Goal: Check status: Check status

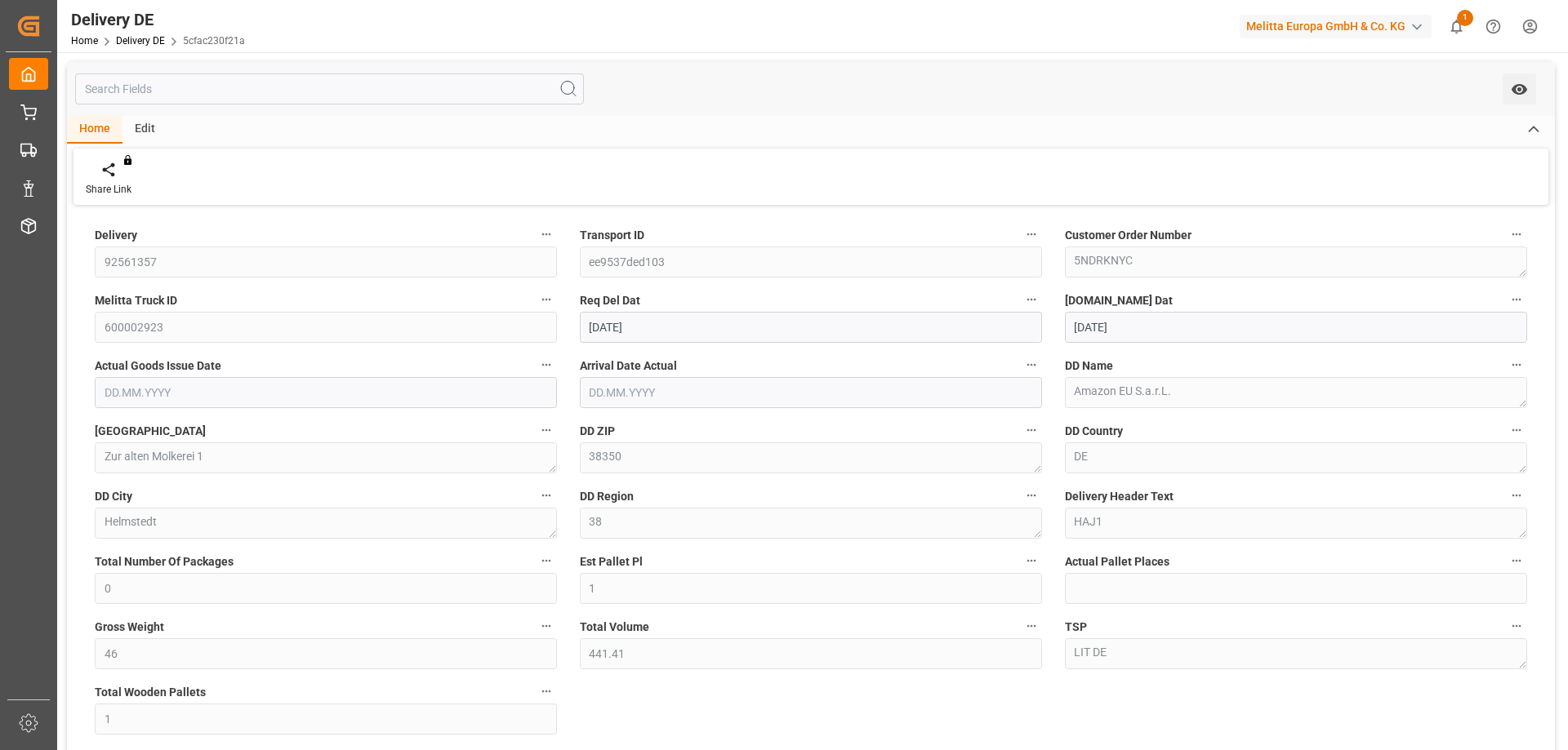
scroll to position [408, 0]
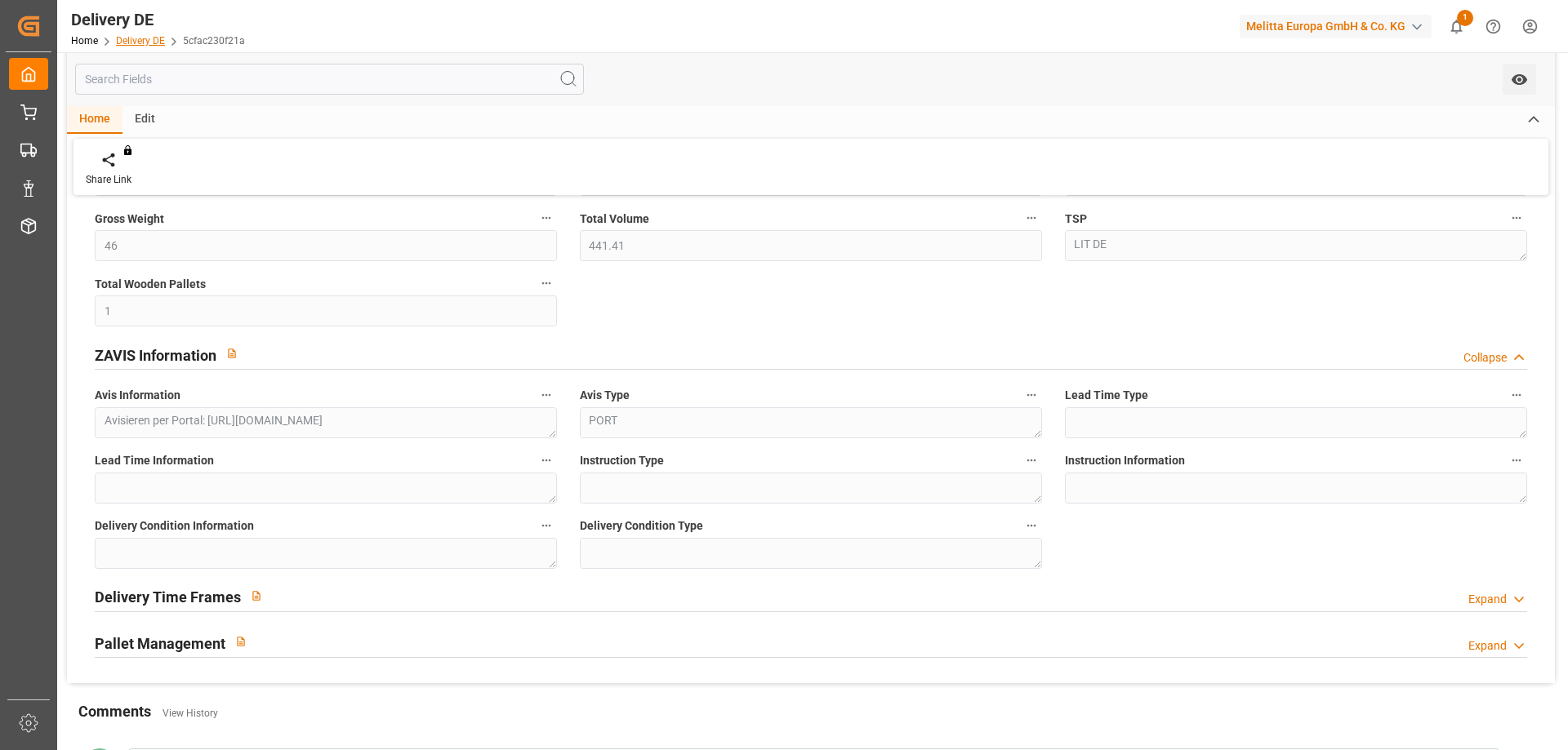
click at [129, 40] on link "Delivery DE" at bounding box center [140, 41] width 49 height 11
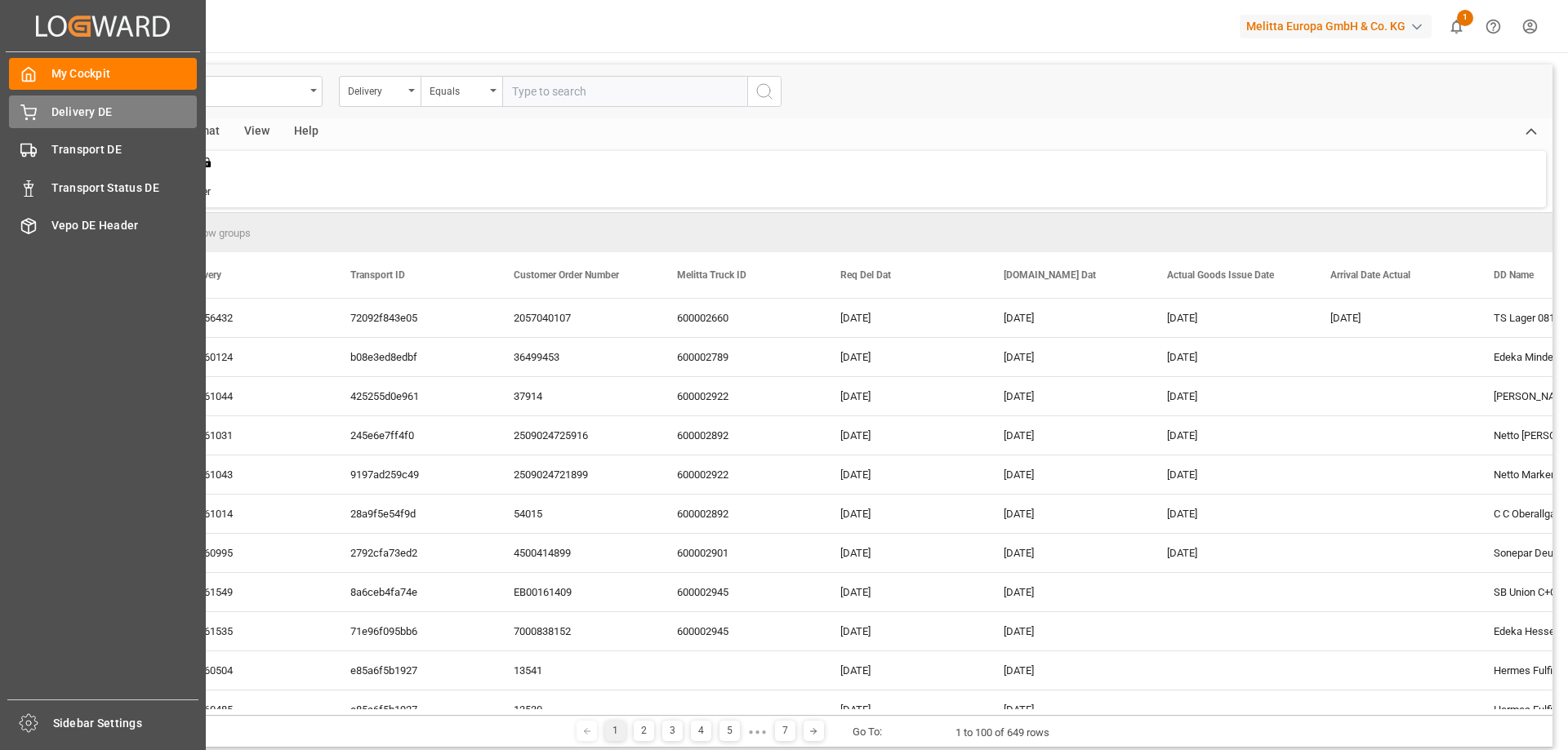
click at [26, 109] on icon at bounding box center [28, 112] width 16 height 16
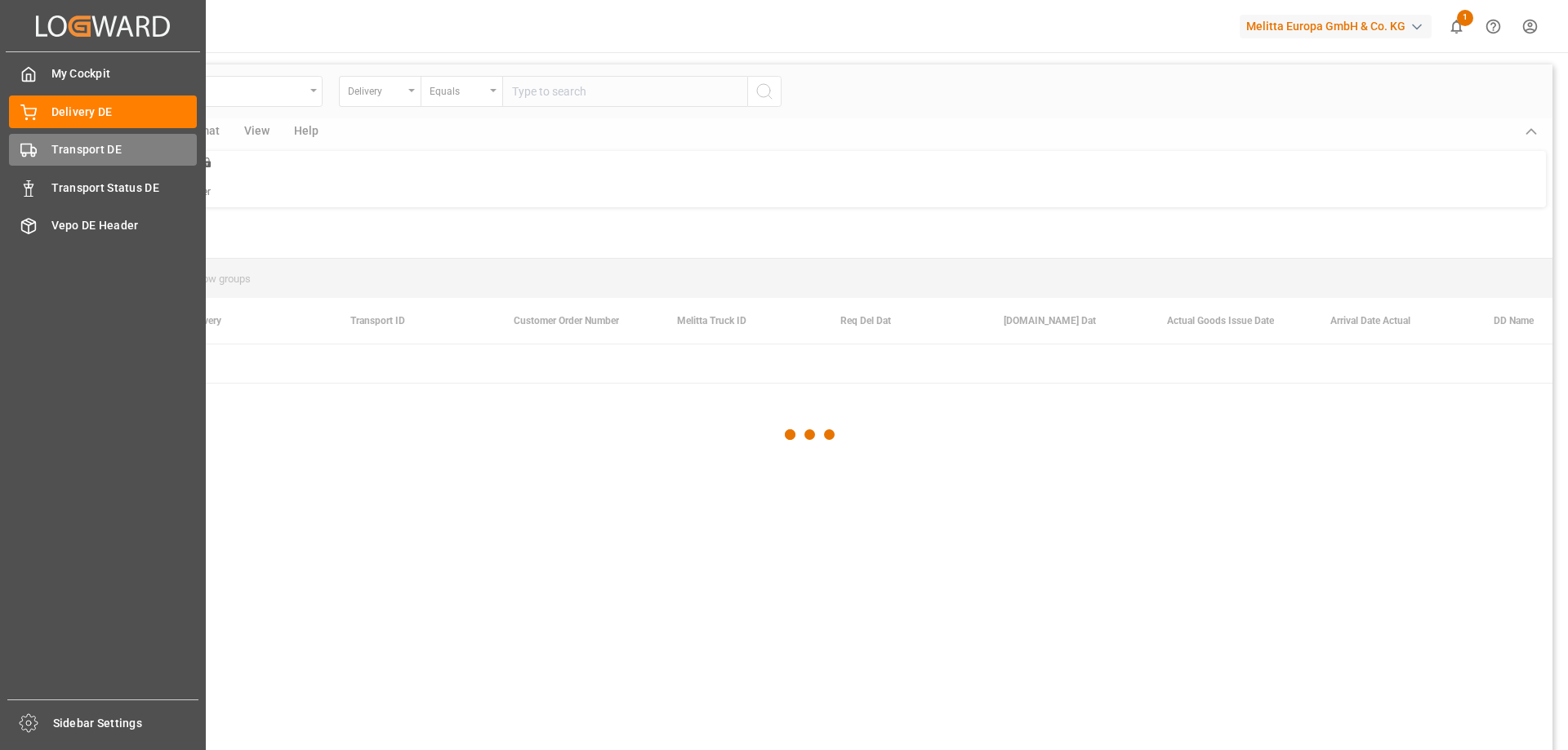
click at [53, 154] on span "Transport DE" at bounding box center [125, 149] width 147 height 17
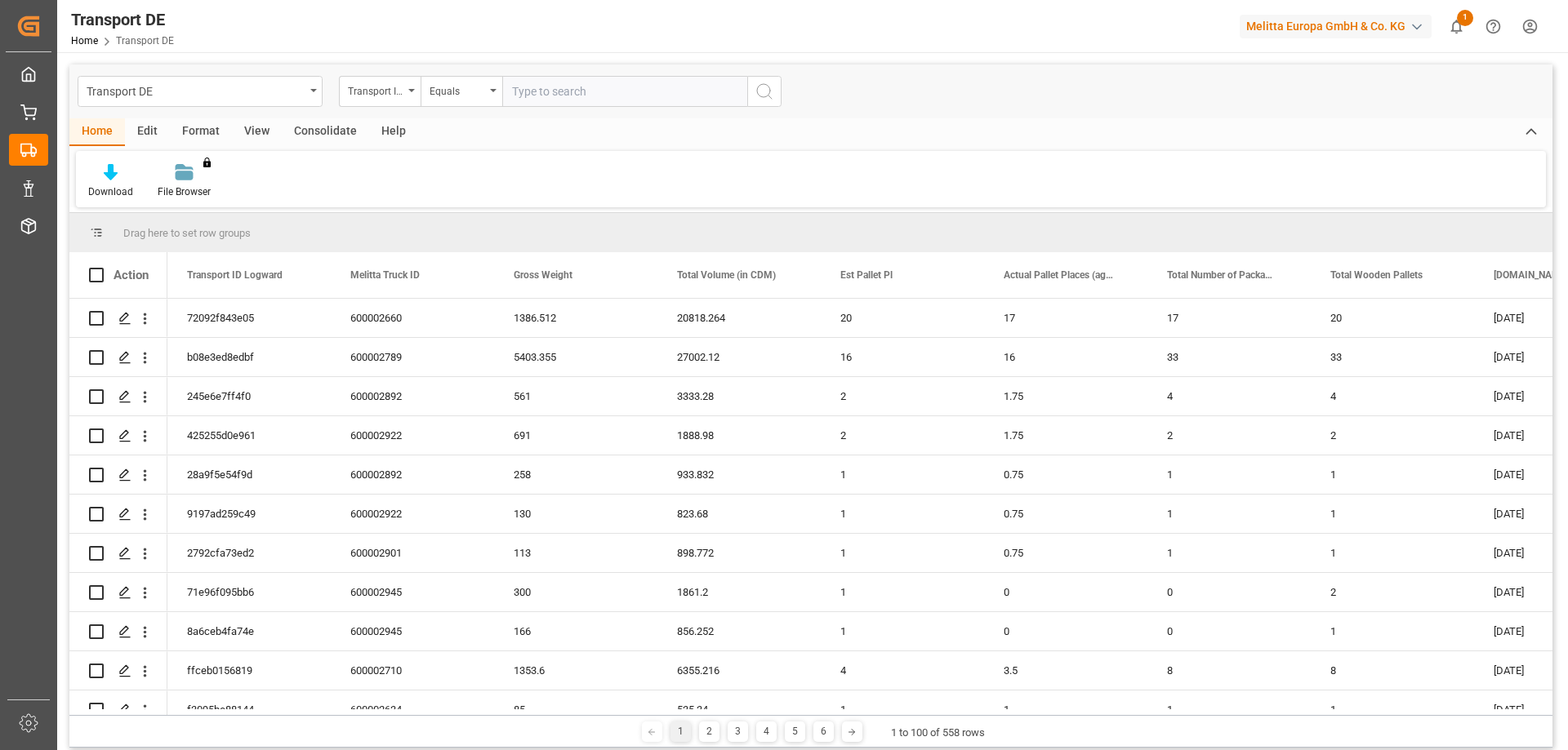
click at [541, 92] on input "text" at bounding box center [625, 91] width 245 height 31
paste input "a31f13c20be1"
type input "a31f13c20be1"
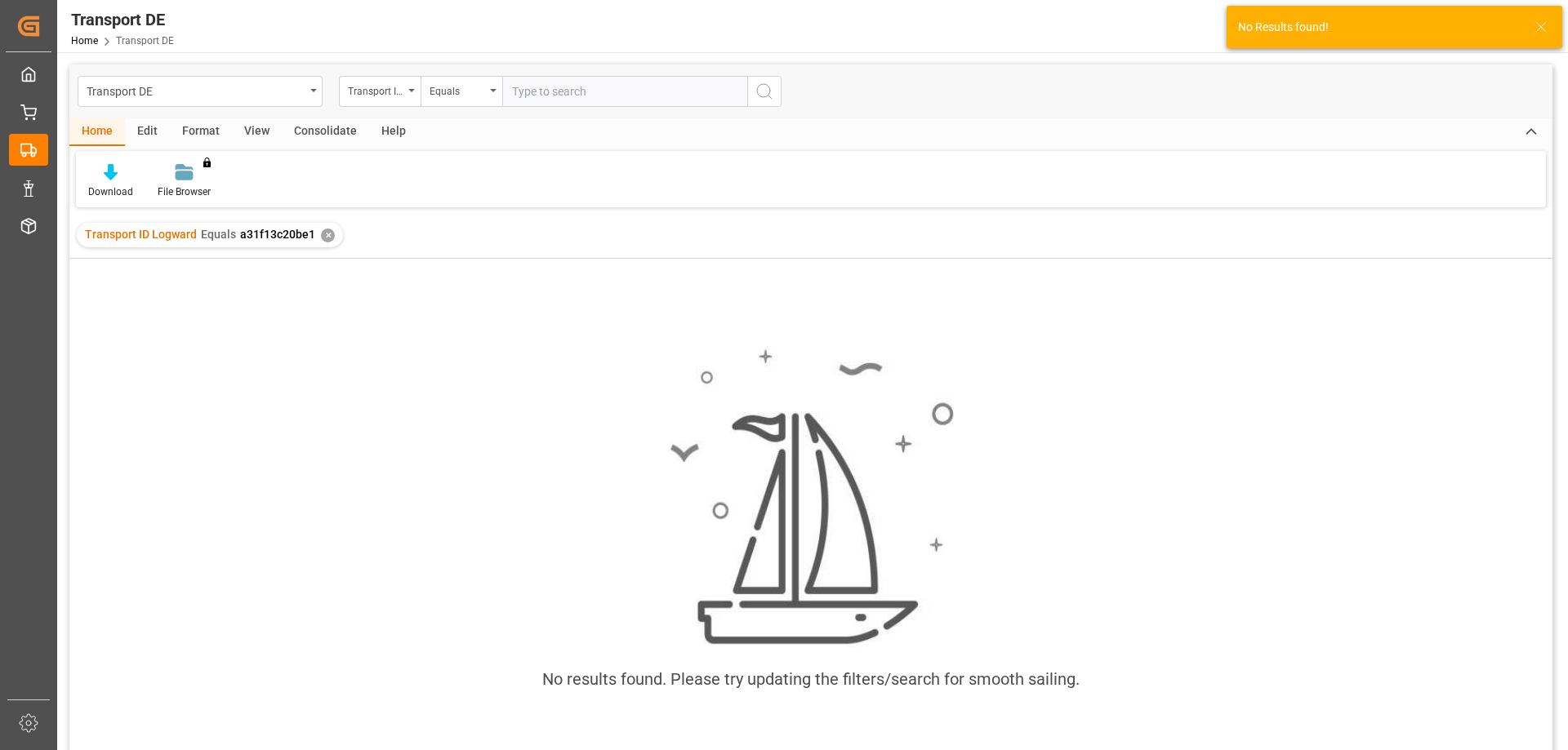
click at [610, 91] on input "text" at bounding box center [625, 91] width 245 height 31
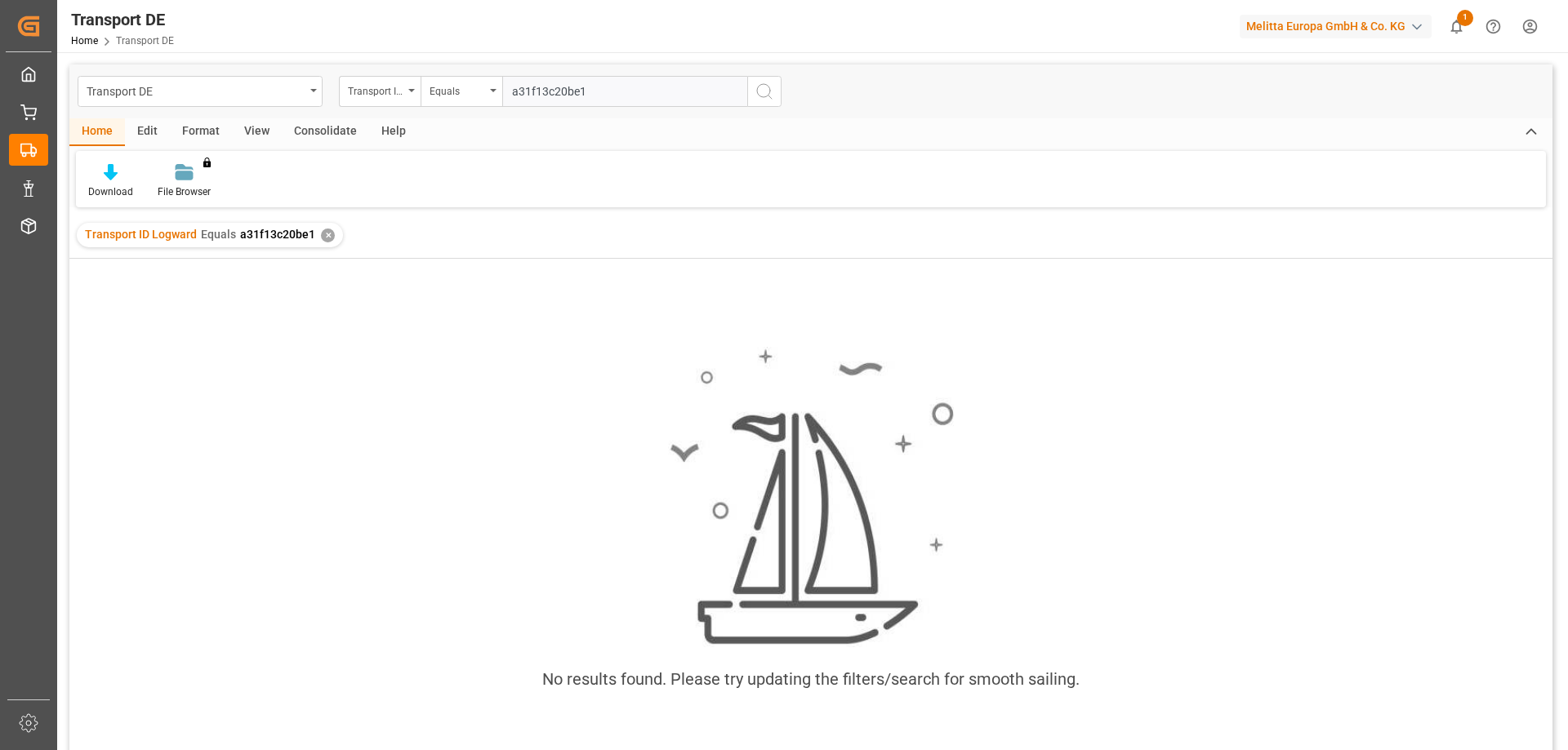
type input "a31f13c20be1"
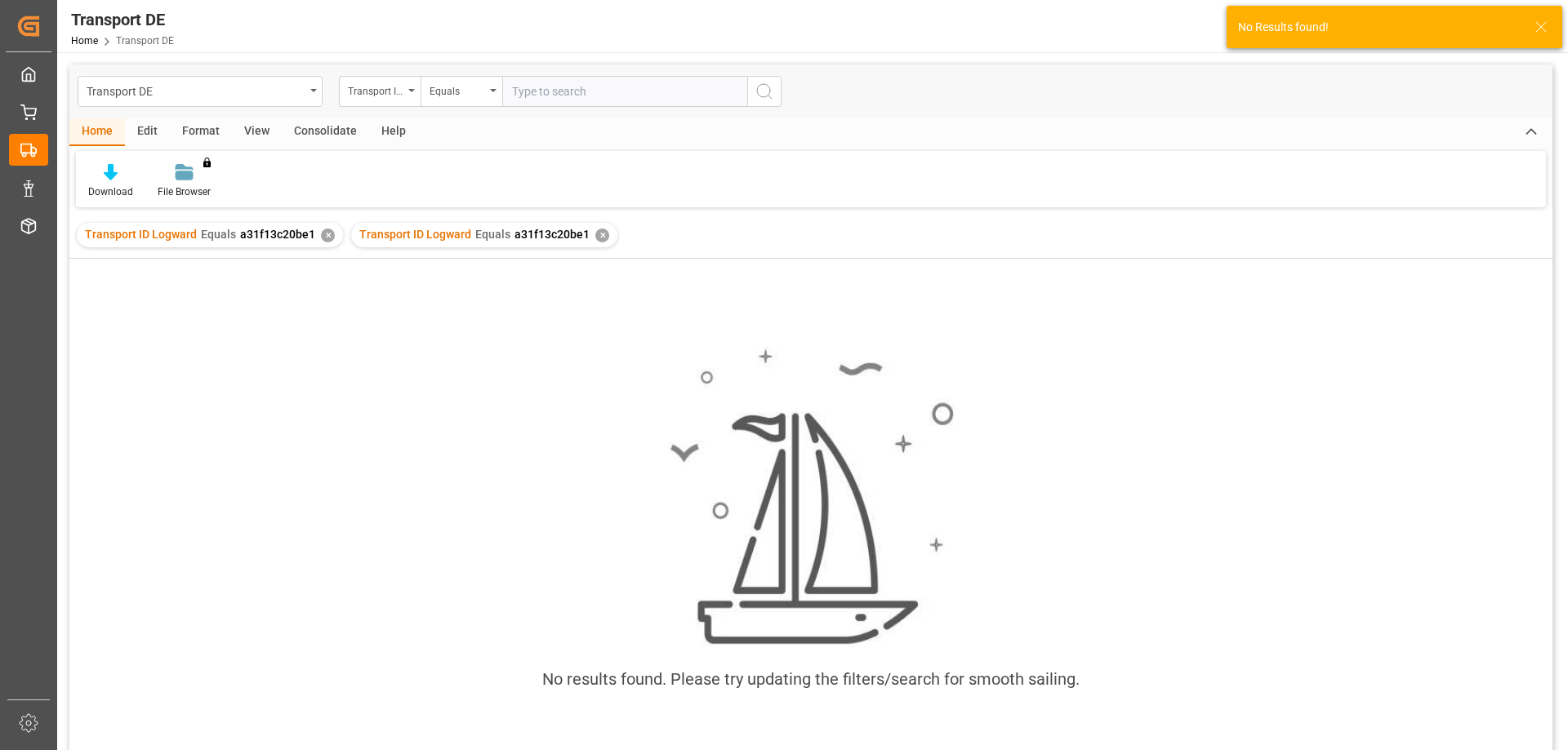
click at [329, 235] on div "✕" at bounding box center [328, 236] width 13 height 13
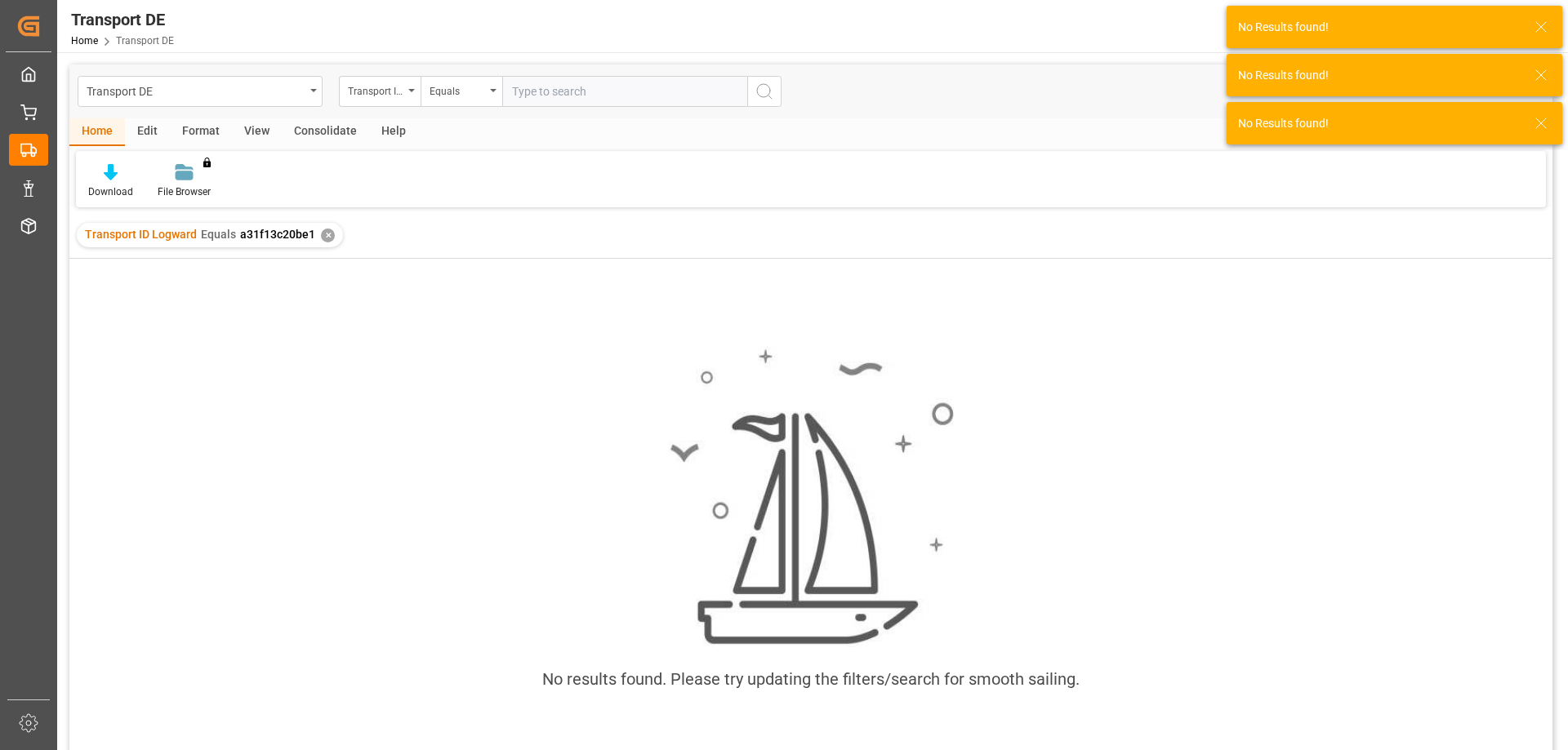
click at [323, 235] on div "✕" at bounding box center [328, 236] width 13 height 13
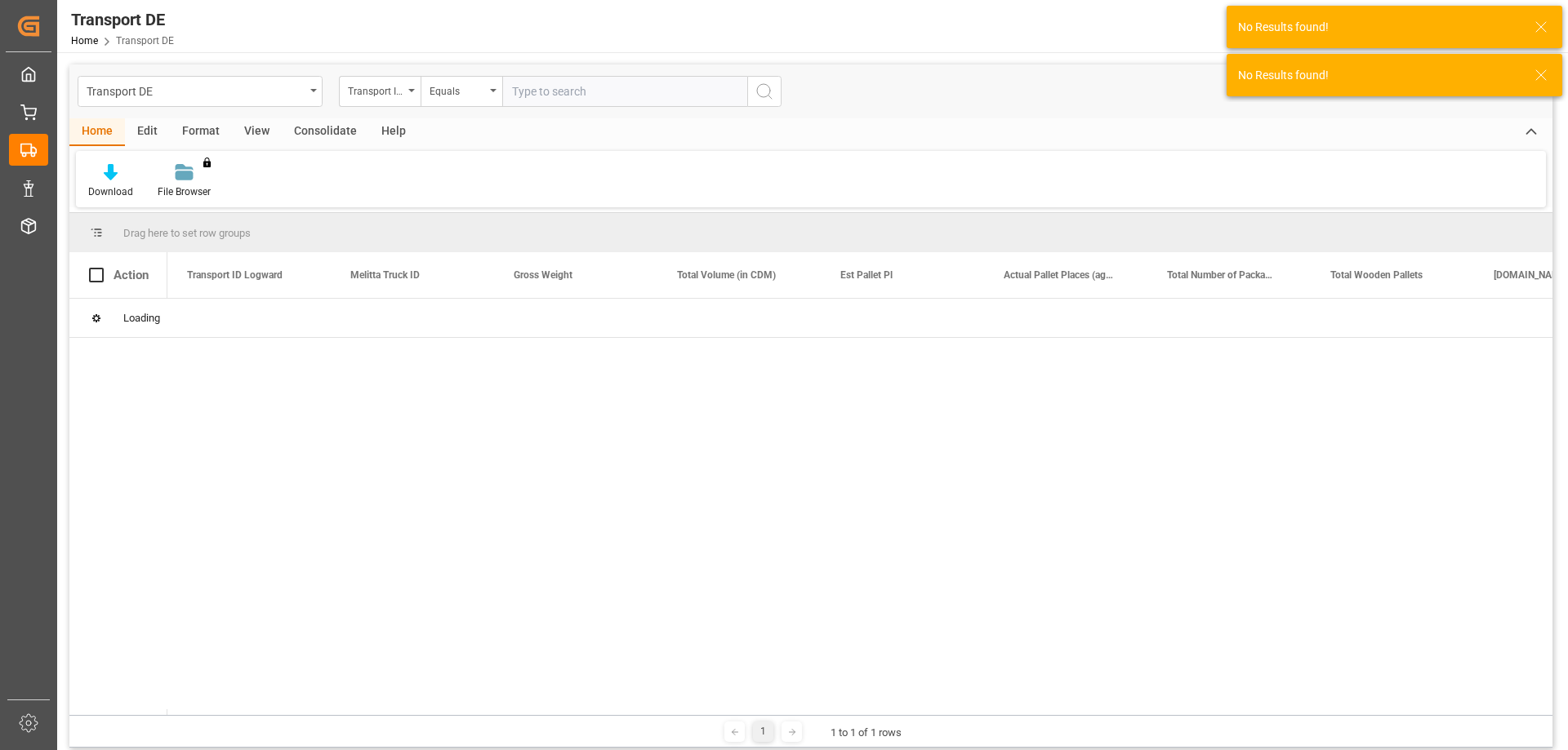
click at [541, 85] on input "text" at bounding box center [625, 91] width 245 height 31
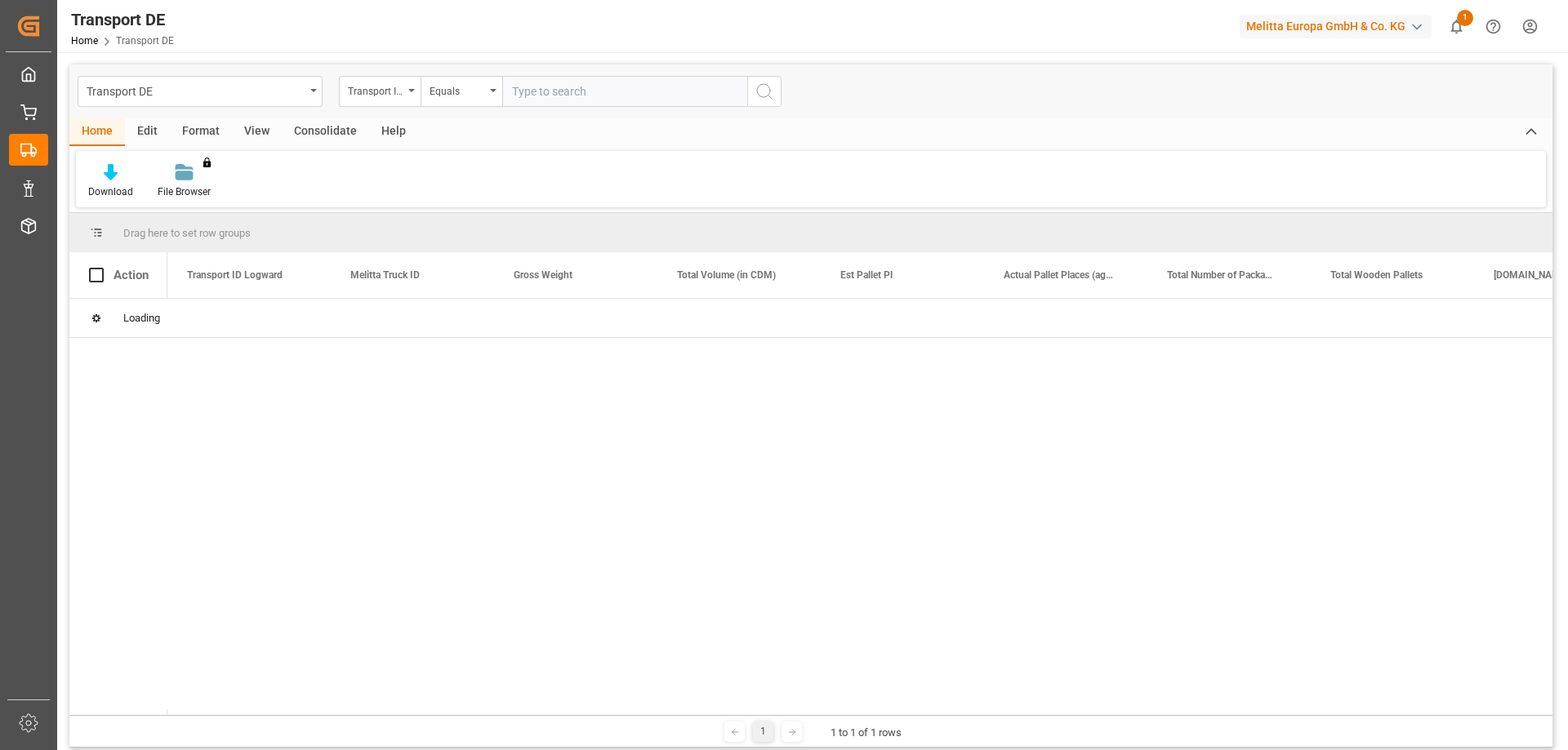
paste input "a31f13c20be1"
type input "a31f13c20be1"
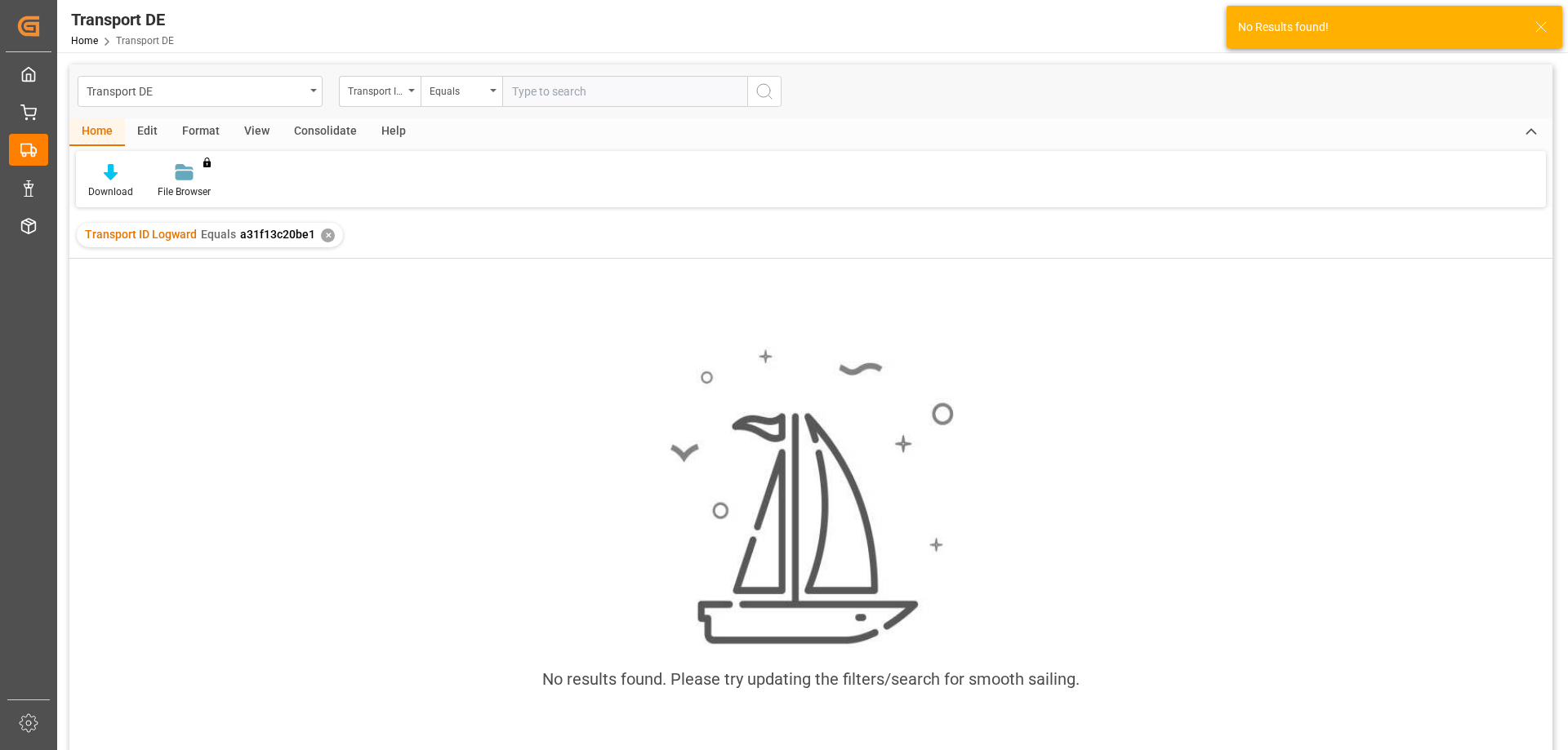
click at [328, 239] on div "✕" at bounding box center [328, 236] width 13 height 13
